Goal: Answer question/provide support: Share knowledge or assist other users

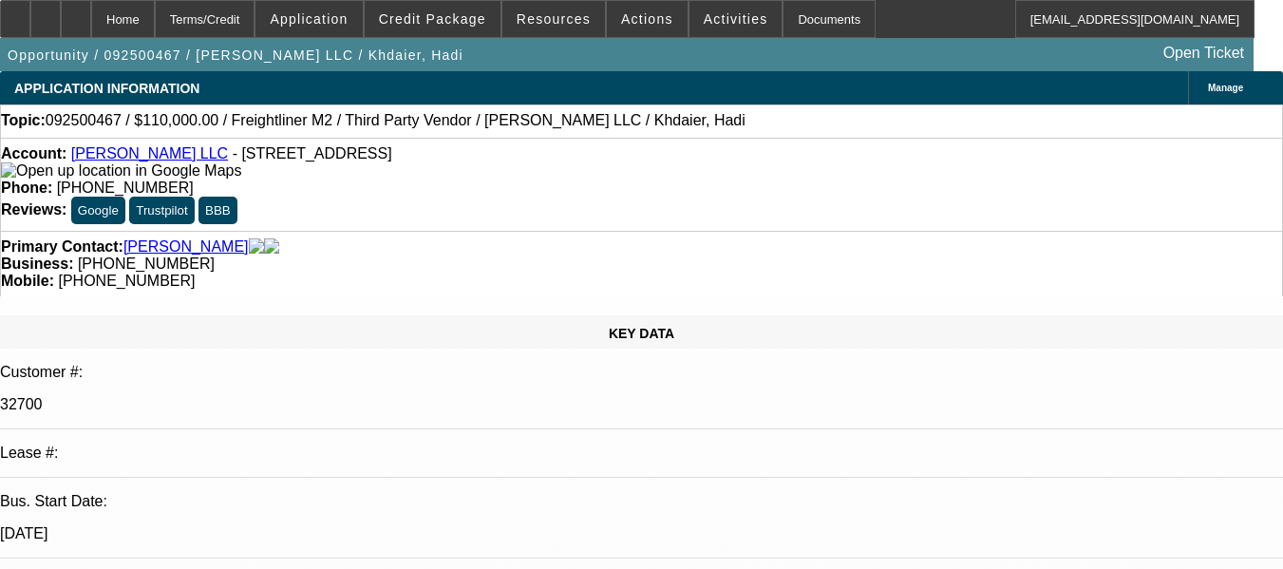
select select "0"
select select "2"
select select "0.1"
select select "1"
select select "2"
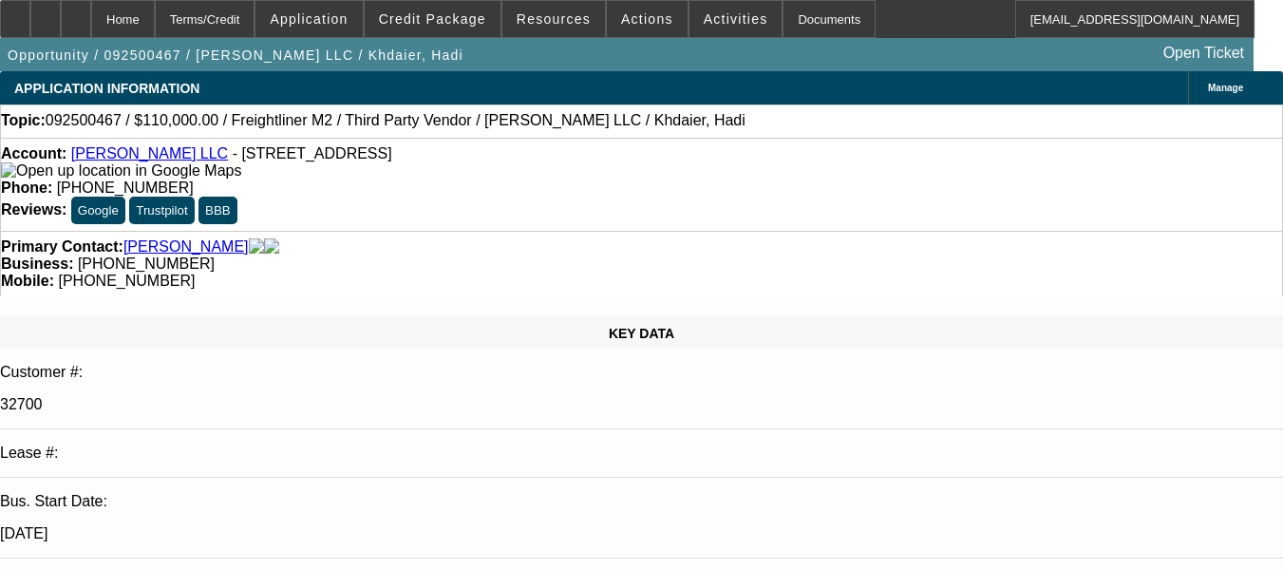
select select "4"
radio input "true"
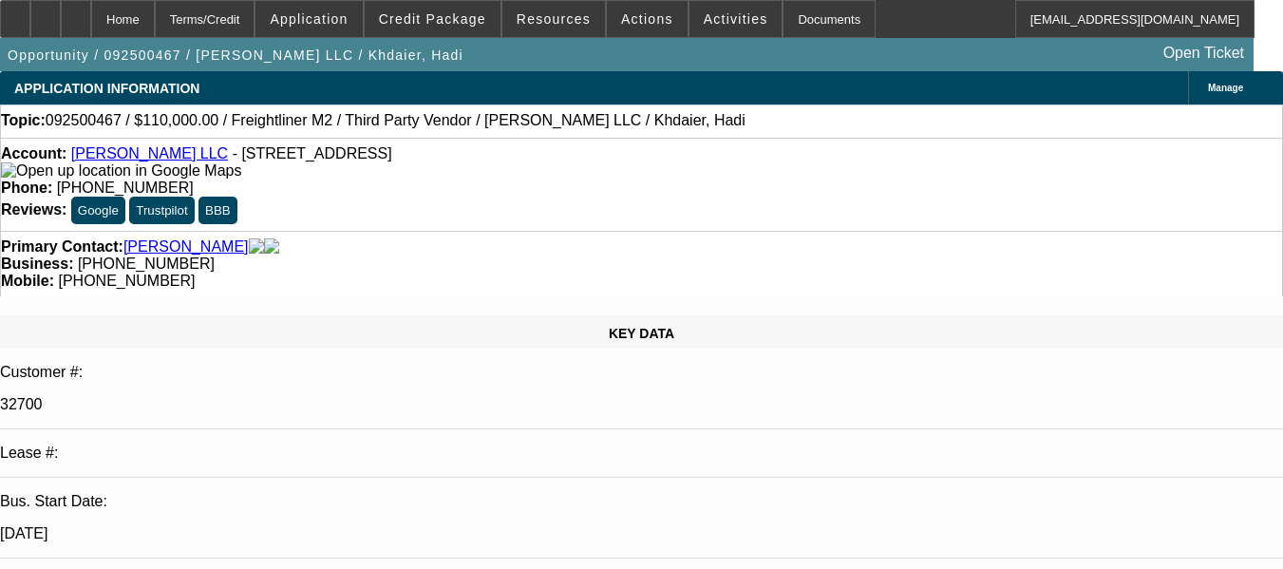
type textarea "GPS IS NOT REPORTING, CUSTOMER DOESN'T RESPOND TO CALLS AND EMAILS, DIFFICULT T…"
radio input "true"
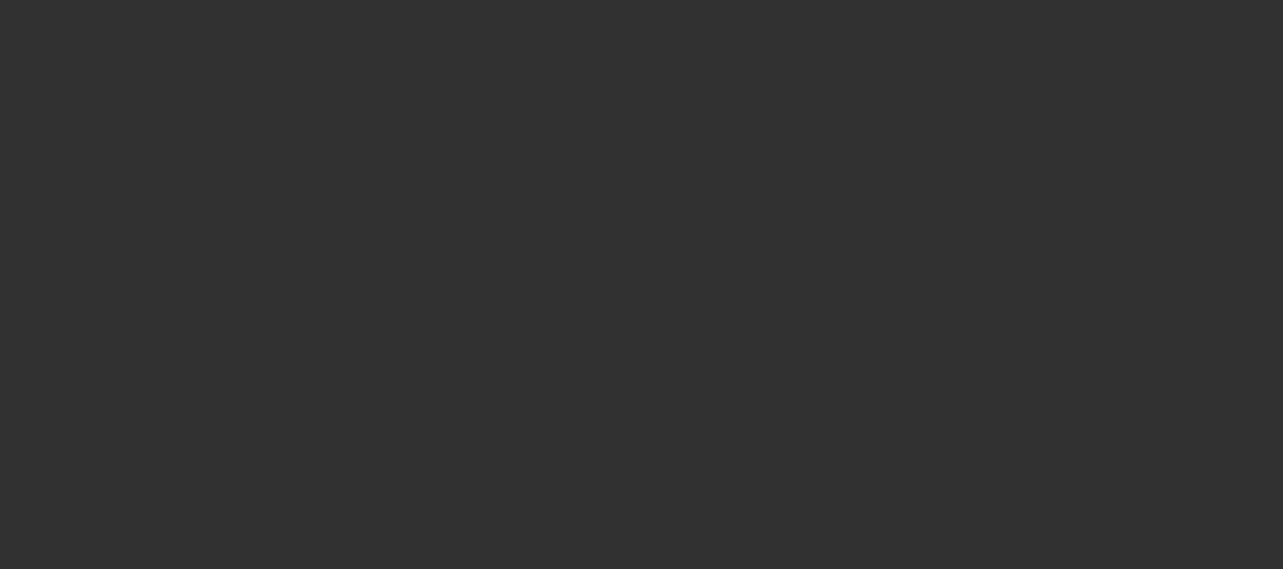
scroll to position [0, 0]
